Goal: Communication & Community: Answer question/provide support

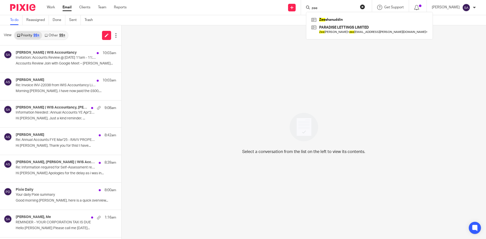
drag, startPoint x: 323, startPoint y: 8, endPoint x: 309, endPoint y: 9, distance: 14.2
click at [309, 9] on div "zee" at bounding box center [335, 7] width 59 height 6
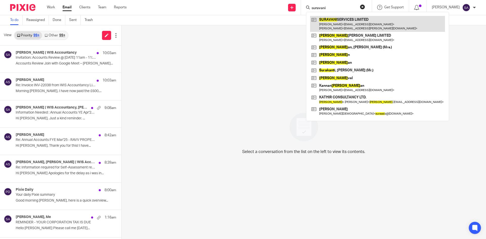
type input "suravani"
click at [343, 21] on link at bounding box center [377, 24] width 135 height 16
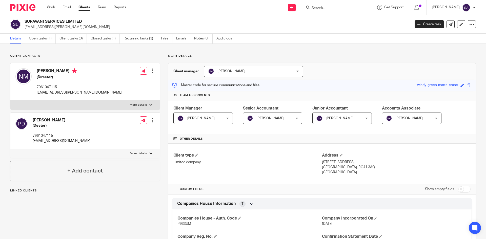
click at [44, 37] on link "Open tasks (1)" at bounding box center [42, 39] width 27 height 10
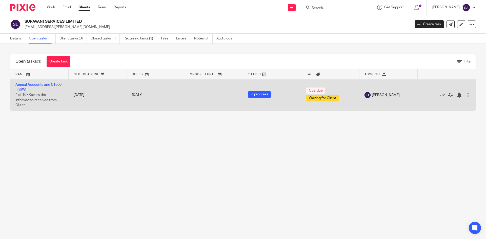
click at [38, 84] on link "Annual Accounts and CT600 - (SPV)" at bounding box center [38, 87] width 46 height 9
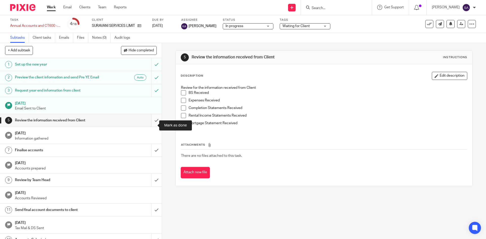
click at [153, 124] on input "submit" at bounding box center [81, 120] width 162 height 13
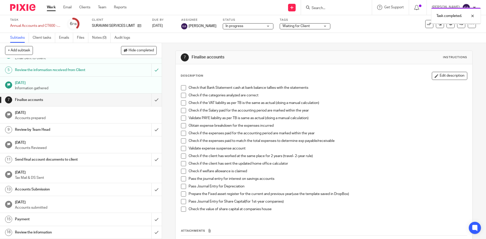
scroll to position [55, 0]
click at [150, 101] on input "submit" at bounding box center [81, 100] width 162 height 13
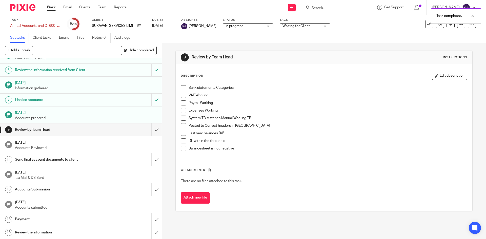
scroll to position [55, 0]
click at [151, 127] on input "submit" at bounding box center [81, 129] width 162 height 13
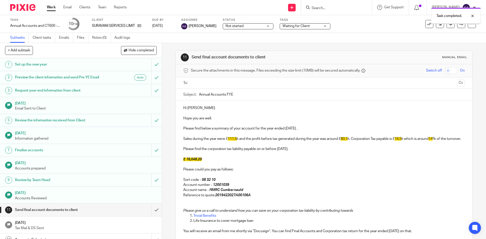
scroll to position [55, 0]
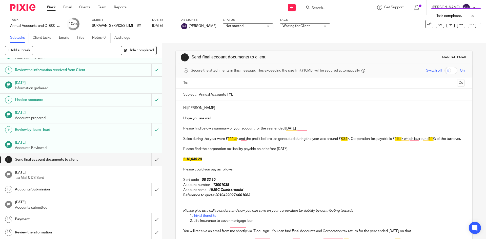
drag, startPoint x: 206, startPoint y: 106, endPoint x: 202, endPoint y: 108, distance: 5.3
click at [206, 106] on p "Hi [PERSON_NAME]" at bounding box center [323, 107] width 281 height 5
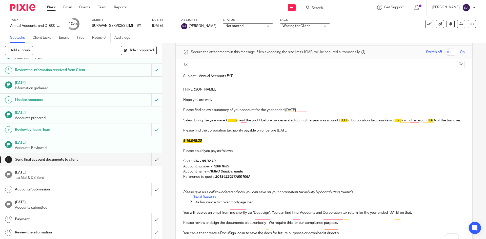
scroll to position [25, 0]
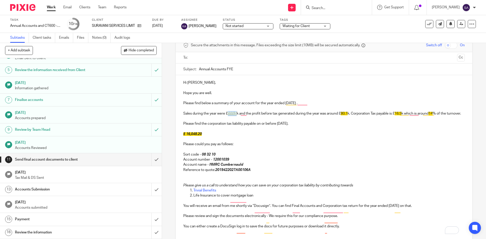
drag, startPoint x: 236, startPoint y: 113, endPoint x: 228, endPoint y: 114, distance: 7.9
click at [228, 114] on p "Sales during the year were £ 111.5 k and the profit before tax generated during…" at bounding box center [323, 113] width 281 height 5
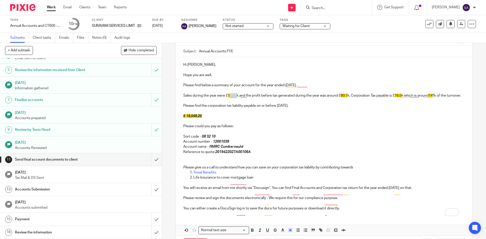
scroll to position [51, 0]
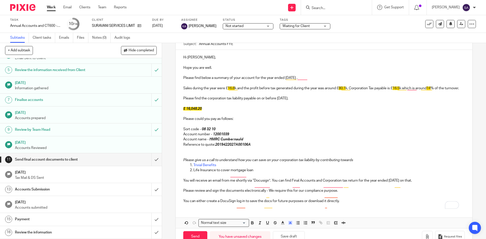
click at [240, 91] on p "Sales during the year were £ 16.8 k and the profit before tax generated during …" at bounding box center [323, 88] width 281 height 5
click at [347, 88] on p "Sales during the year were £ 16.8 k ,and the profit before tax generated during…" at bounding box center [323, 88] width 281 height 5
click at [350, 89] on p "Sales during the year were £ 16.8 k ,and the profit before tax generated during…" at bounding box center [323, 88] width 281 height 5
click at [349, 88] on p "Sales during the year were £ 16.8 k, and the profit before tax generated during…" at bounding box center [323, 88] width 281 height 5
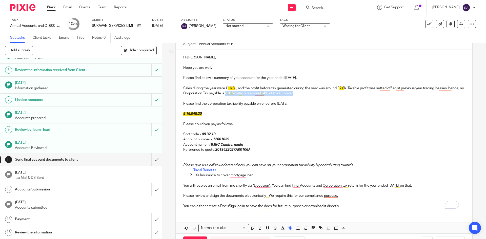
drag, startPoint x: 312, startPoint y: 93, endPoint x: 242, endPoint y: 94, distance: 70.6
click at [242, 94] on p "Sales during the year were £ 16.8 k, and the profit before tax generated during…" at bounding box center [323, 91] width 281 height 10
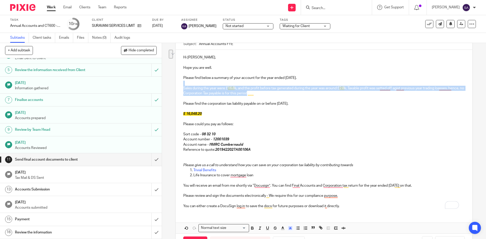
drag, startPoint x: 270, startPoint y: 95, endPoint x: 181, endPoint y: 85, distance: 89.8
click at [181, 85] on div "Hi Narendra, Hope you are well. Please find below a summary of your account for…" at bounding box center [324, 131] width 296 height 163
copy div "Sales during the year were £ 16.8 k, and the profit before tax generated during…"
drag, startPoint x: 263, startPoint y: 94, endPoint x: 267, endPoint y: 94, distance: 4.0
click at [264, 94] on p "Sales during the year were £ 16.8 k, and the profit before tax generated during…" at bounding box center [323, 91] width 281 height 10
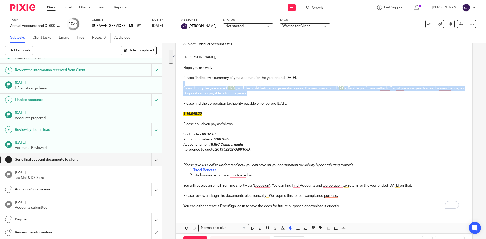
click at [245, 88] on p "Sales during the year were £ 16.8 k, and the profit before tax generated during…" at bounding box center [323, 91] width 281 height 10
drag, startPoint x: 266, startPoint y: 93, endPoint x: 181, endPoint y: 89, distance: 84.6
click at [181, 89] on div "Hi Narendra, Hope you are well. Please find below a summary of your account for…" at bounding box center [324, 131] width 296 height 163
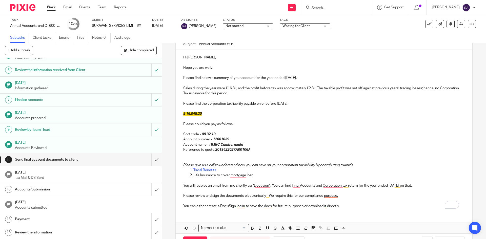
click at [183, 103] on p "Please find the corporation tax liability payable on or before [DATE]." at bounding box center [323, 103] width 281 height 5
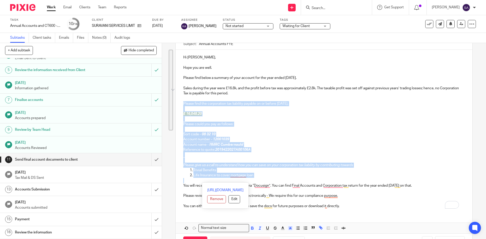
drag, startPoint x: 181, startPoint y: 102, endPoint x: 268, endPoint y: 178, distance: 114.9
click at [268, 178] on div "Hi Narendra, Hope you are well. Please find below a summary of your account for…" at bounding box center [324, 131] width 296 height 163
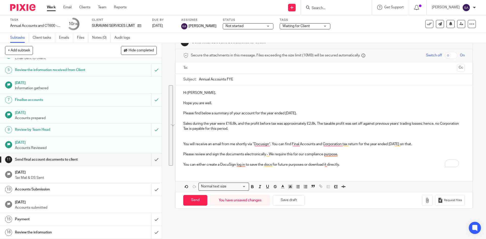
scroll to position [15, 0]
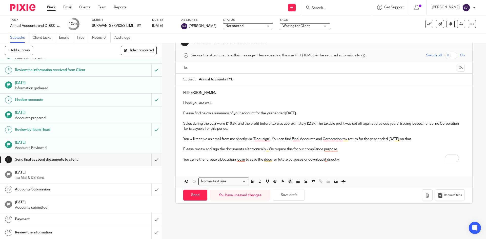
click at [346, 160] on p "You can either create a DocuSign log in to save the docs for future purposes or…" at bounding box center [323, 159] width 281 height 5
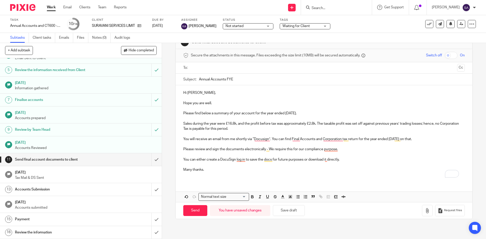
drag, startPoint x: 239, startPoint y: 80, endPoint x: 185, endPoint y: 80, distance: 54.4
click at [186, 80] on div "Subject: Annual Accounts FYE" at bounding box center [323, 79] width 281 height 11
paste input "Jun' 24 -"
click at [265, 80] on input "Annual Accounts FYE Jun' 24 -" at bounding box center [331, 79] width 265 height 11
paste input "SURAVANI SERVICES LIMITED"
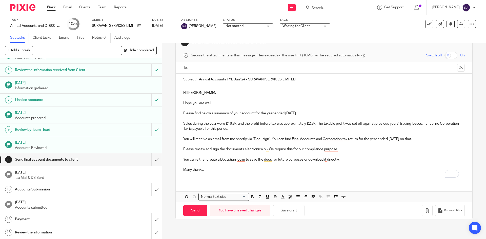
click at [238, 79] on input "Annual Accounts FYE Jun' 24 - SURAVANI SERVICES LIMITED" at bounding box center [331, 79] width 265 height 11
type input "Annual Accounts FYE Apr' 25 - SURAVANI SERVICES LIMITED"
click at [193, 175] on p "To enrich screen reader interactions, please activate Accessibility in Grammarl…" at bounding box center [323, 174] width 281 height 5
click at [224, 128] on p "Sales during the year were £16.8k, and the profit before tax was approximately …" at bounding box center [323, 126] width 281 height 10
click at [197, 67] on input "text" at bounding box center [323, 68] width 262 height 6
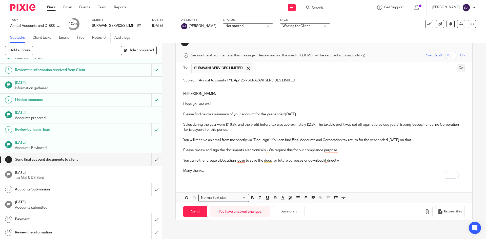
click at [457, 67] on button "Cc" at bounding box center [461, 68] width 8 height 8
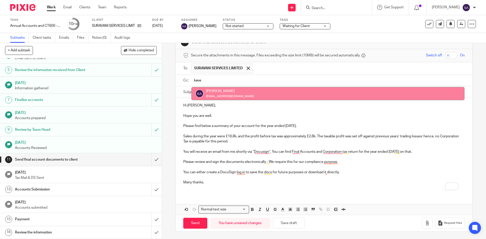
type input "kave"
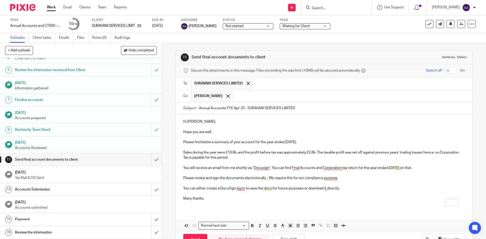
scroll to position [16, 0]
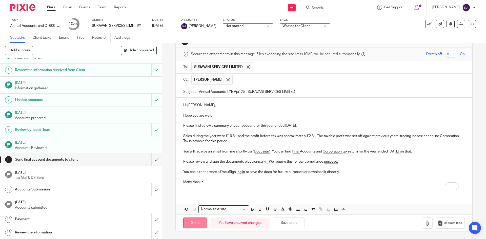
click at [198, 222] on input "Send" at bounding box center [195, 223] width 24 height 11
type input "Sent"
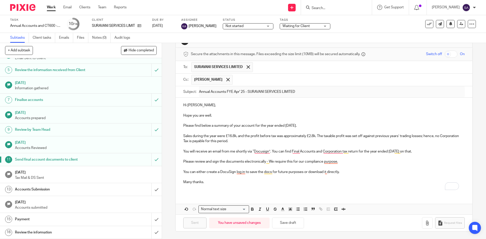
click at [305, 25] on span "Waiting for Client" at bounding box center [295, 26] width 27 height 4
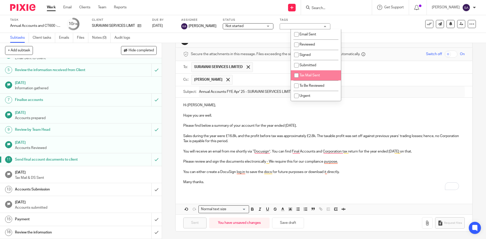
click at [300, 73] on input "checkbox" at bounding box center [296, 76] width 10 height 10
checkbox input "true"
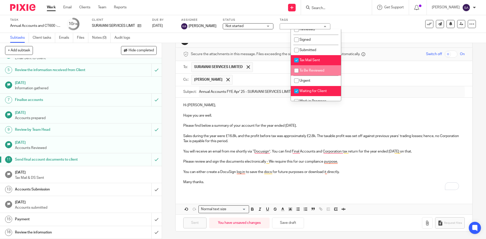
scroll to position [31, 0]
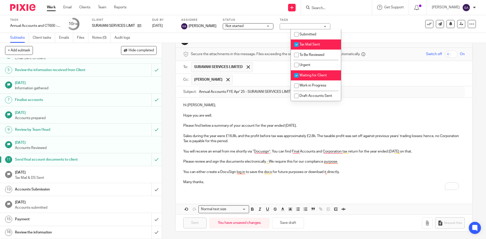
click at [295, 74] on input "checkbox" at bounding box center [296, 76] width 10 height 10
checkbox input "false"
